Goal: Information Seeking & Learning: Learn about a topic

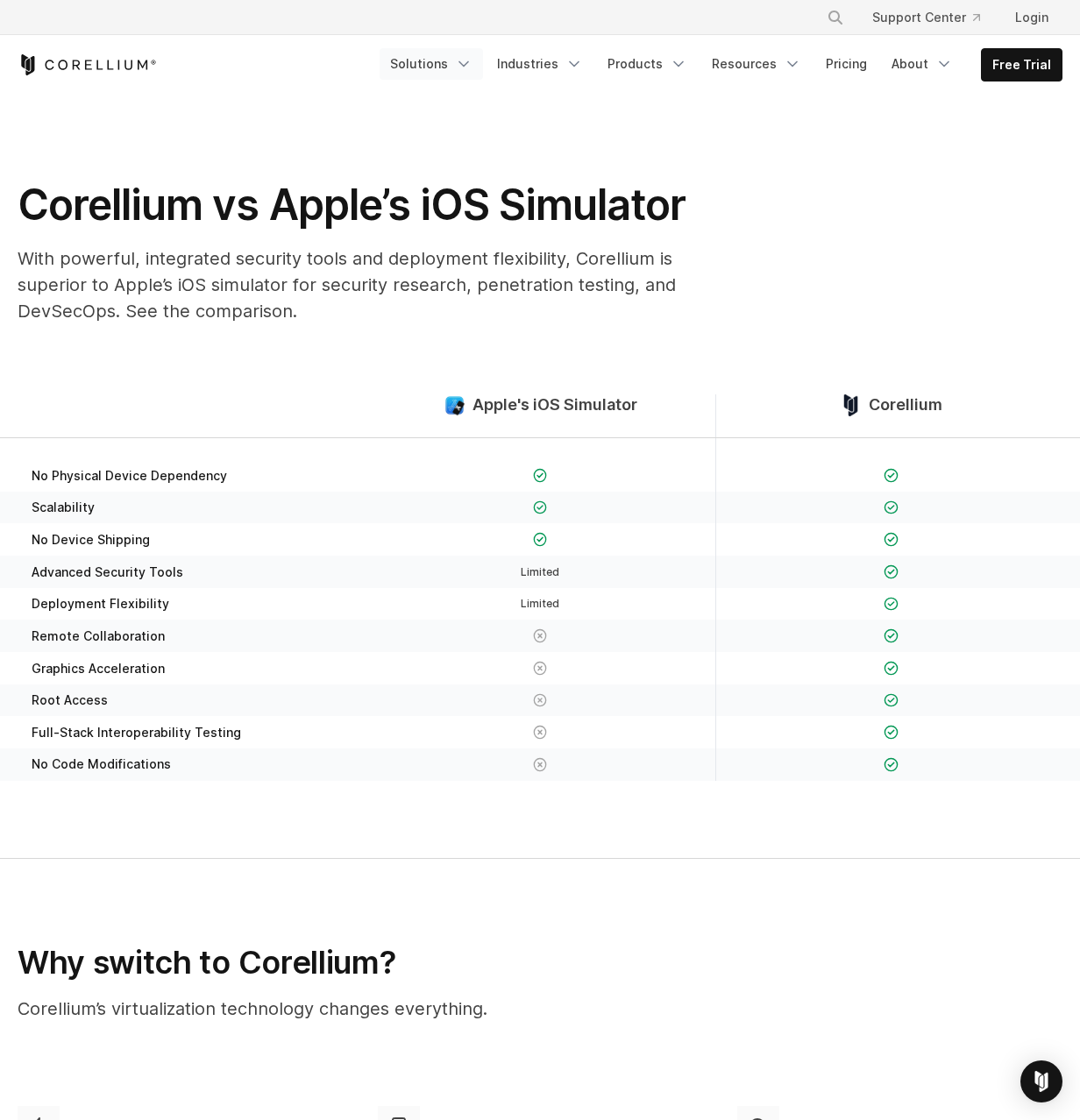
click at [456, 67] on icon "Navigation Menu" at bounding box center [464, 64] width 17 height 17
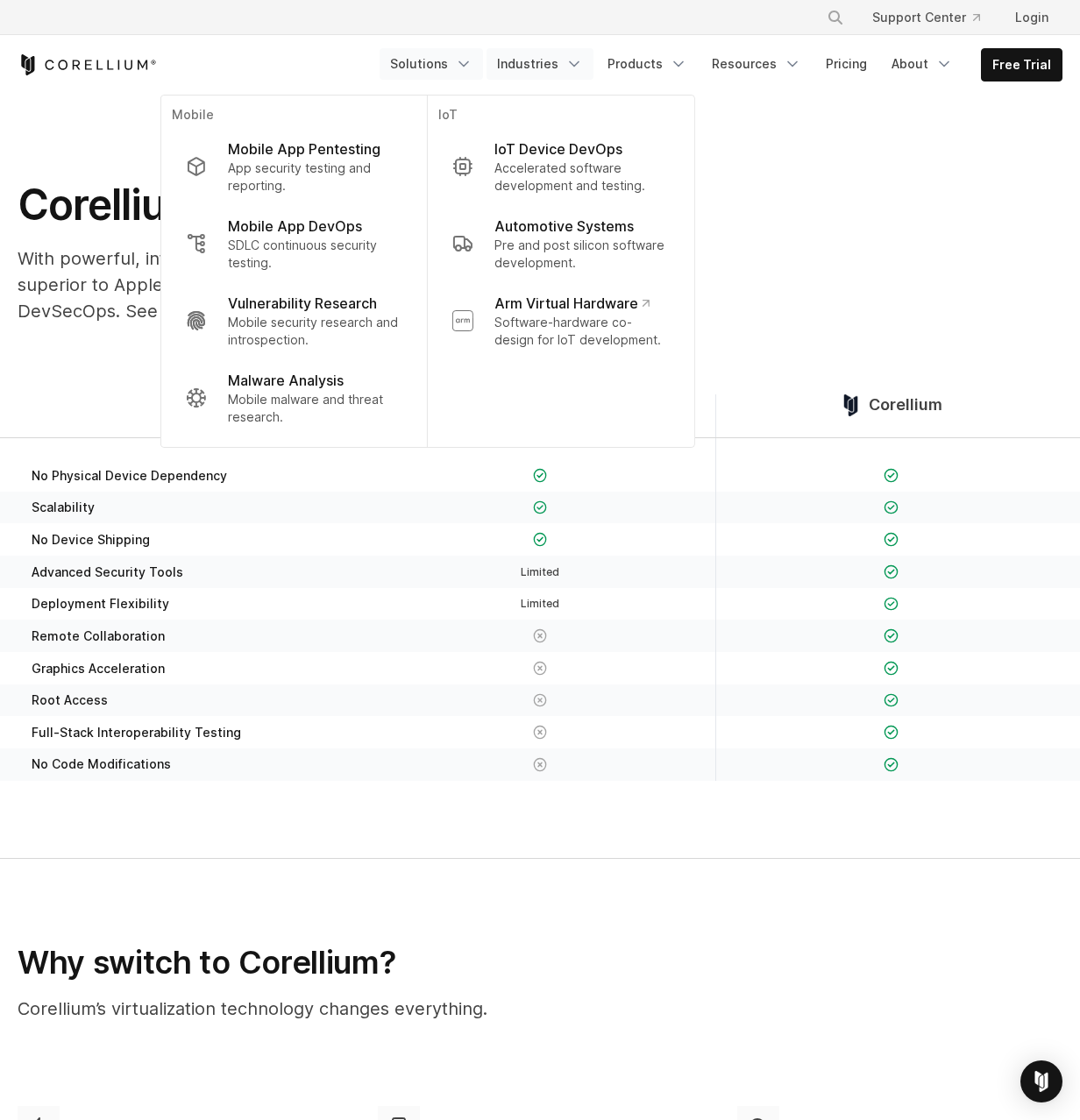
click at [555, 65] on link "Industries" at bounding box center [539, 64] width 107 height 32
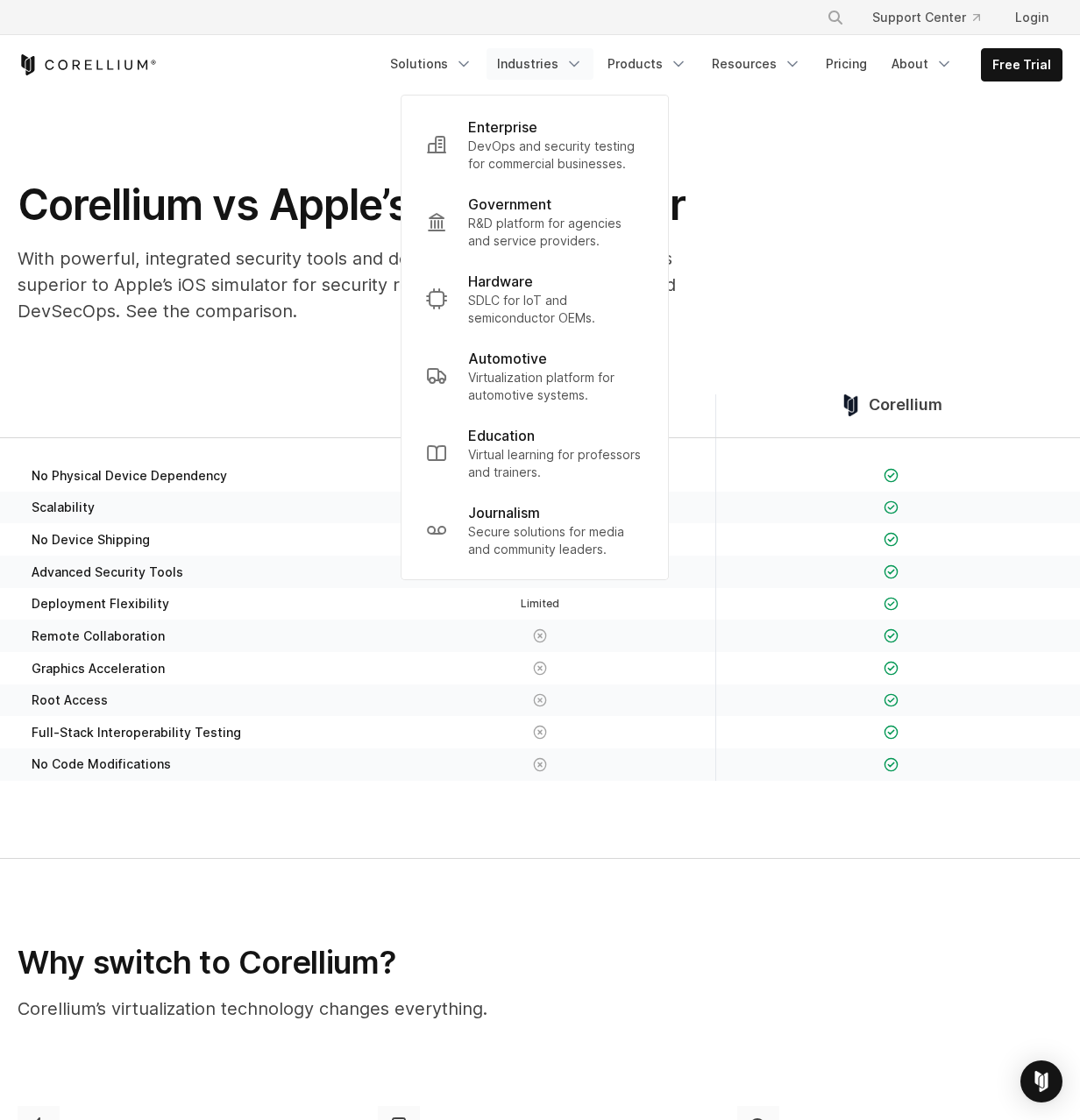
click at [527, 215] on p "R&D platform for agencies and service providers." at bounding box center [555, 232] width 176 height 36
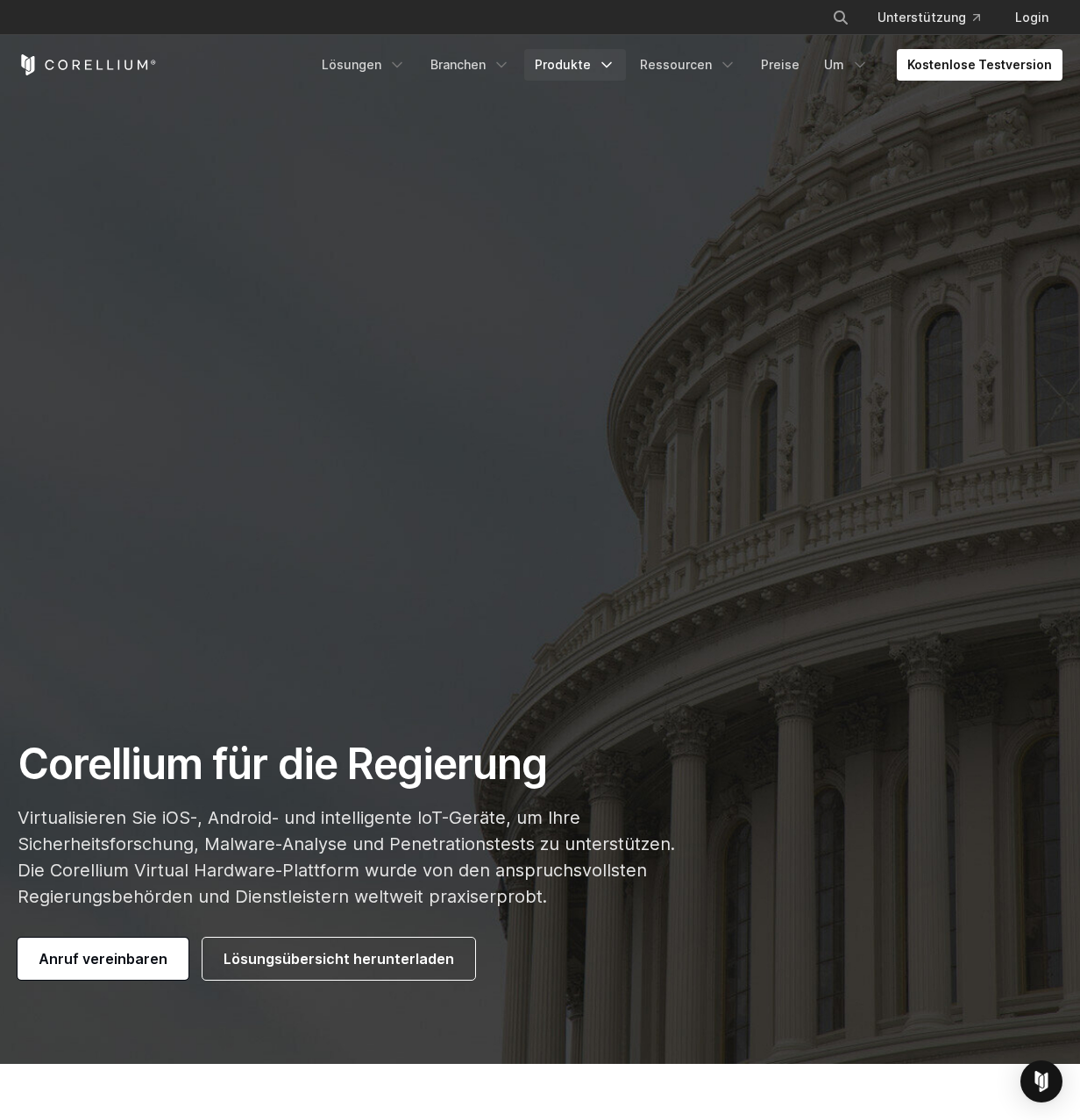
click at [572, 65] on font "Produkte" at bounding box center [563, 65] width 56 height 15
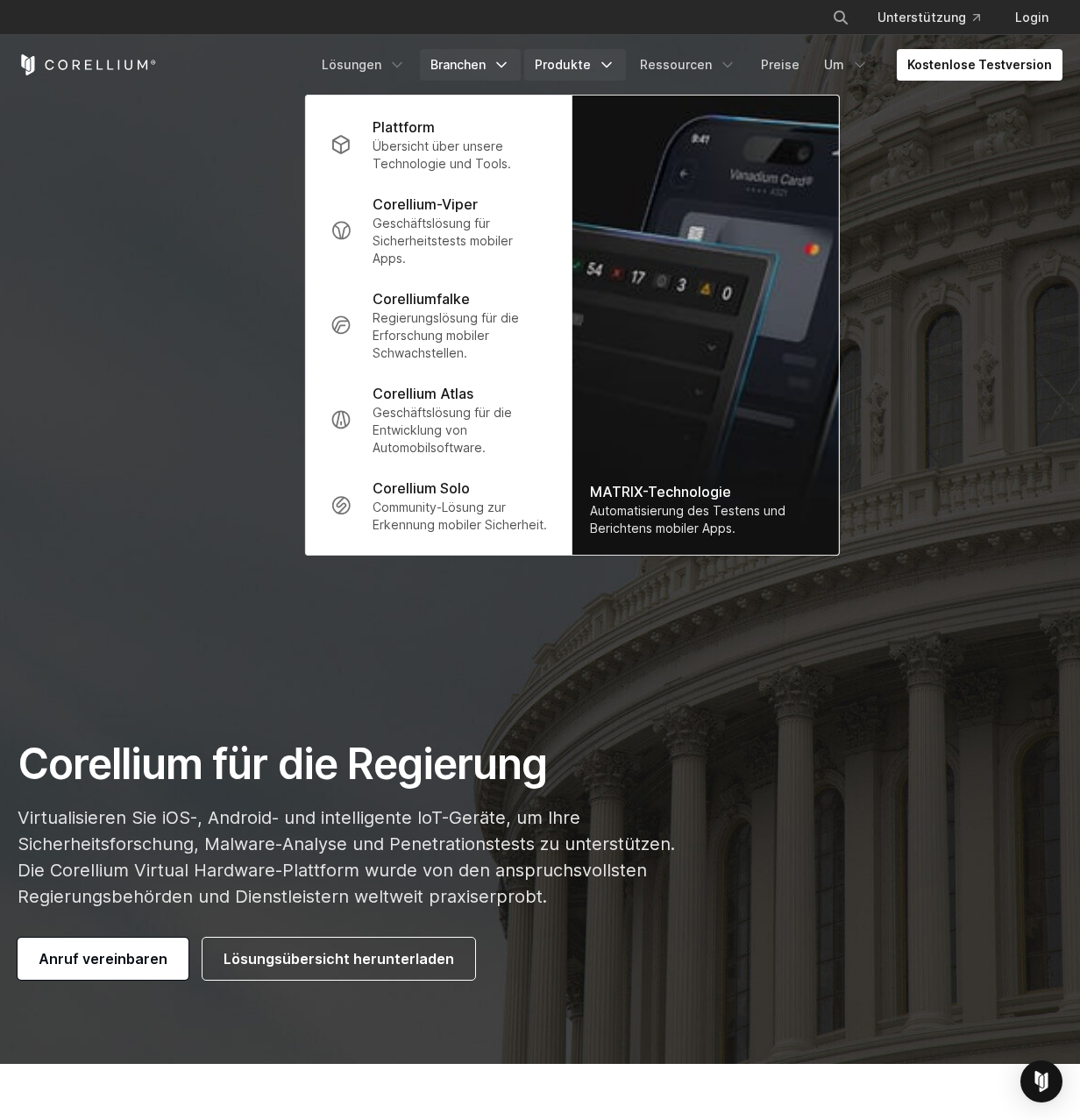
click at [456, 65] on font "Branchen" at bounding box center [458, 65] width 56 height 15
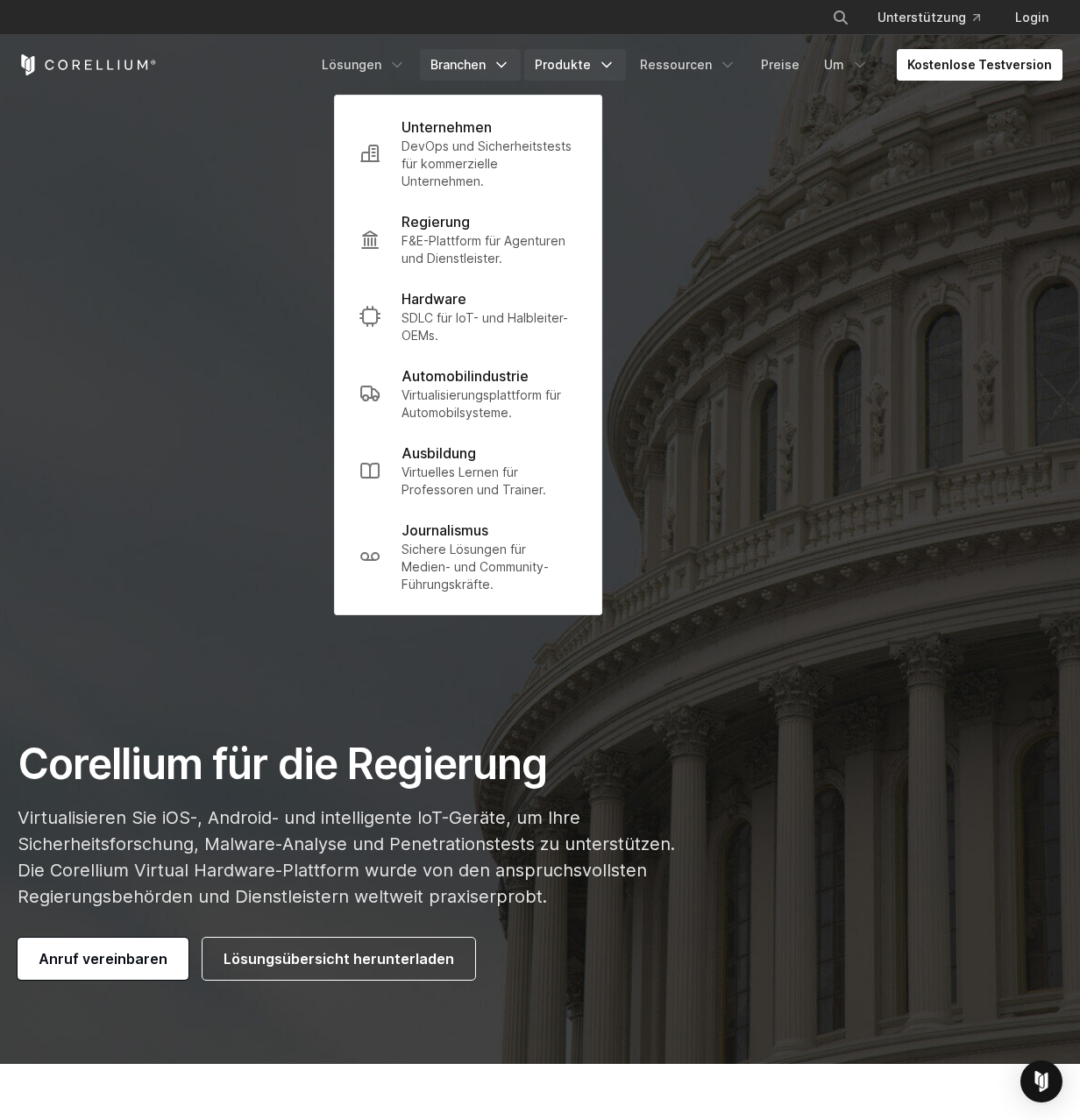
click at [572, 59] on font "Produkte" at bounding box center [563, 65] width 56 height 15
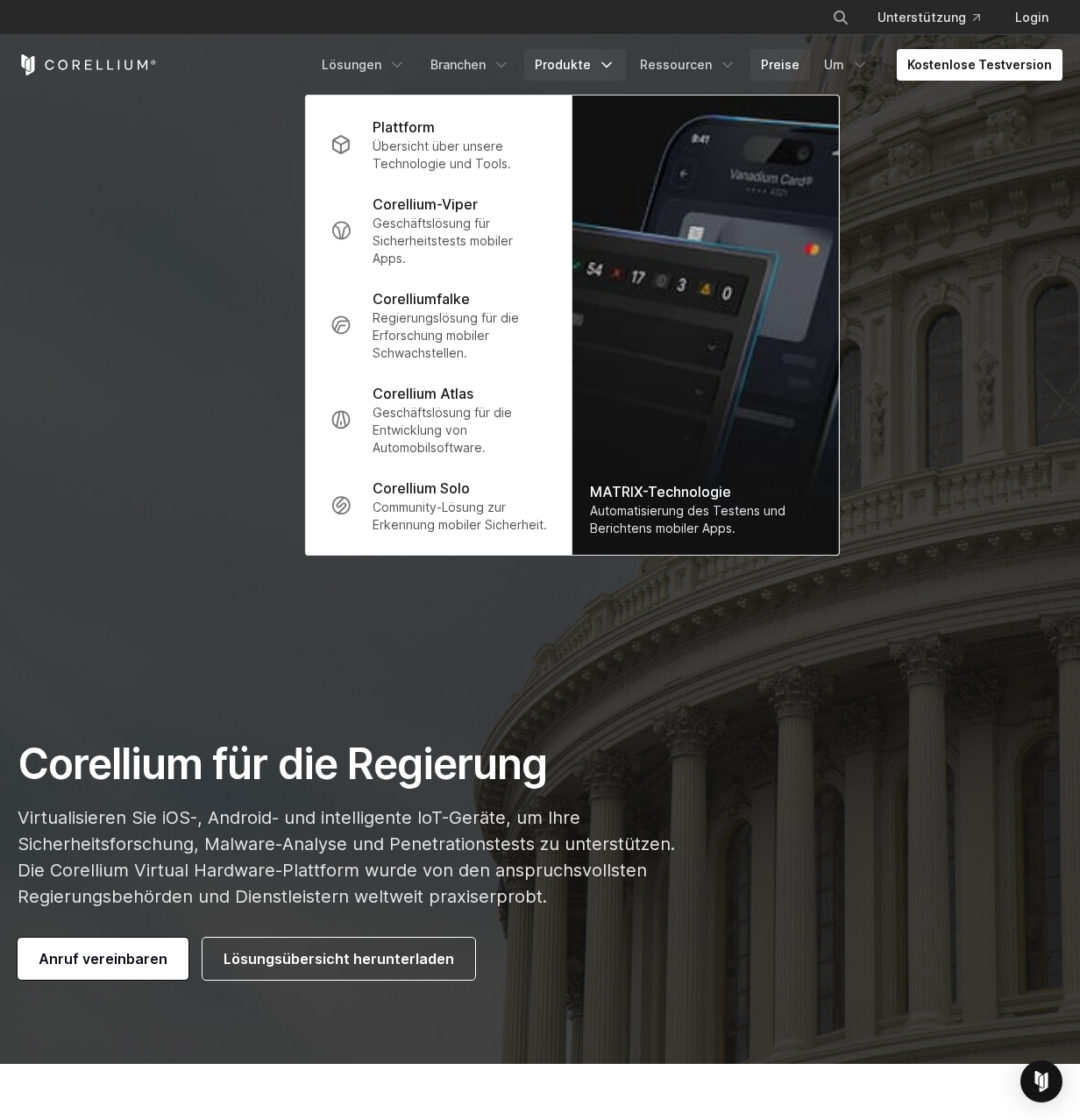
click at [779, 65] on font "Preise" at bounding box center [780, 65] width 38 height 15
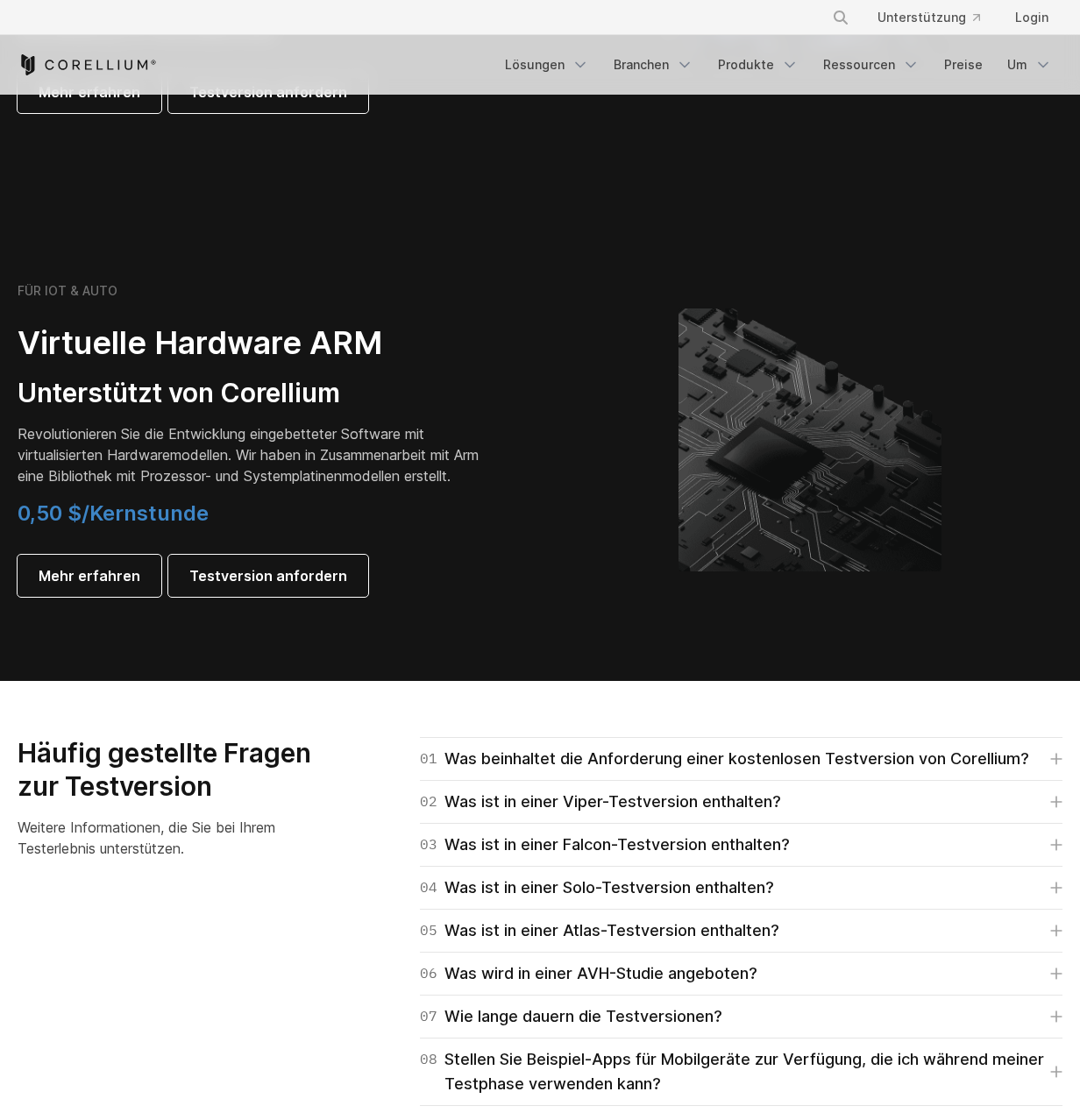
scroll to position [2016, 0]
